Goal: Information Seeking & Learning: Learn about a topic

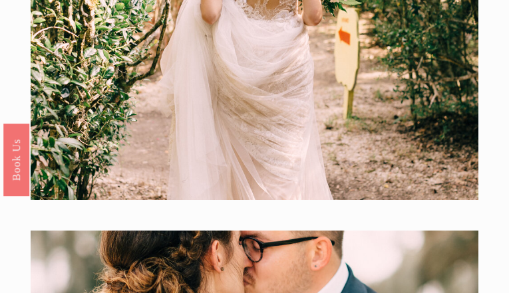
scroll to position [2787, 0]
